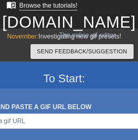
click at [41, 6] on div "Browse the tutorials!" at bounding box center [48, 5] width 58 height 7
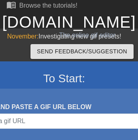
click at [69, 22] on link "[DOMAIN_NAME]" at bounding box center [69, 22] width 134 height 18
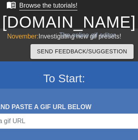
click at [41, 6] on div "Browse the tutorials!" at bounding box center [48, 5] width 58 height 7
